Goal: Find specific page/section: Find specific page/section

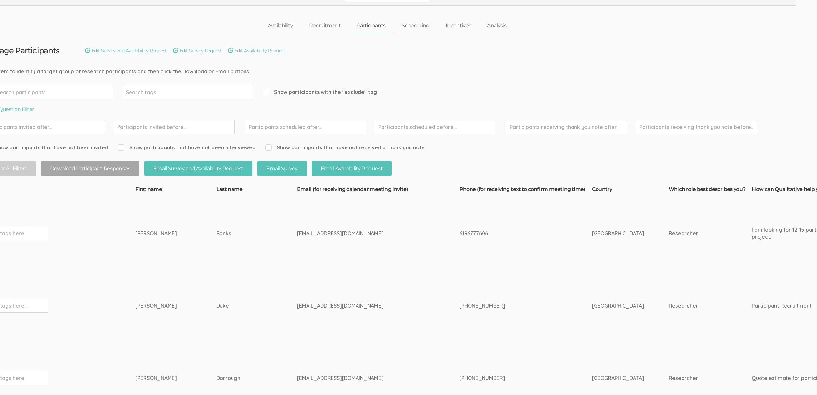
scroll to position [0, 21]
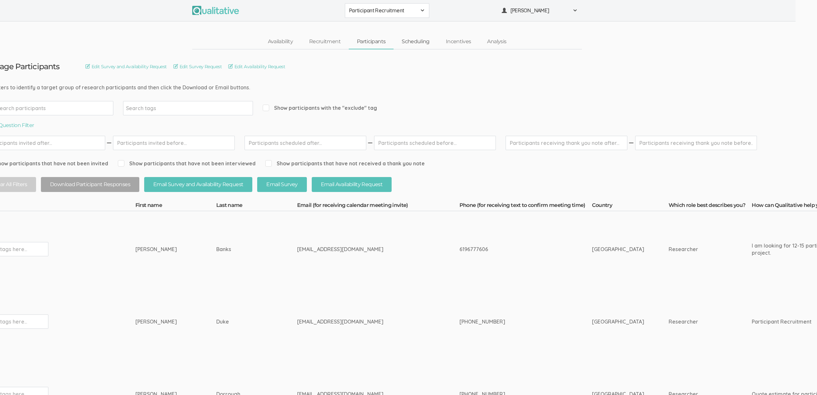
click at [415, 43] on link "Scheduling" at bounding box center [416, 42] width 44 height 14
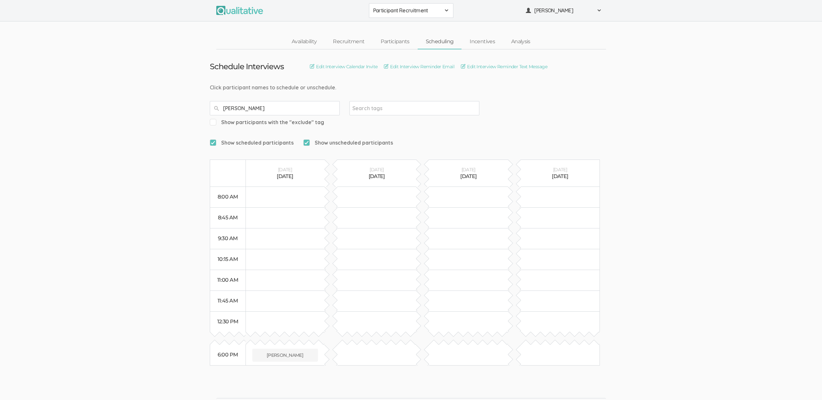
click at [265, 110] on input "[PERSON_NAME]" at bounding box center [275, 108] width 130 height 14
type input "[PERSON_NAME]"
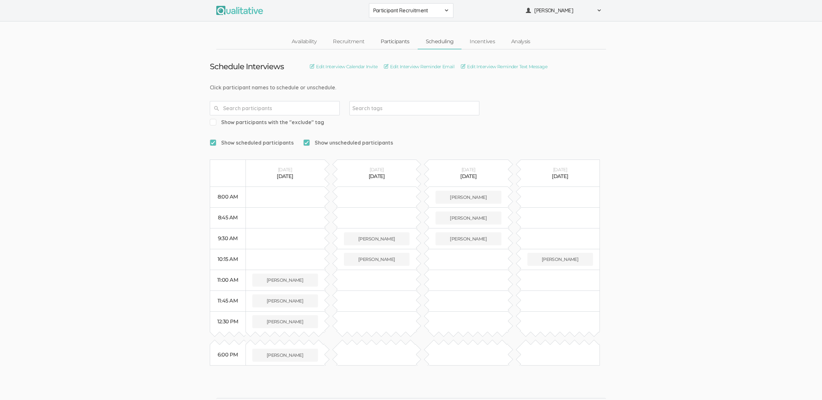
click at [376, 41] on link "Participants" at bounding box center [395, 42] width 45 height 14
